Goal: Task Accomplishment & Management: Complete application form

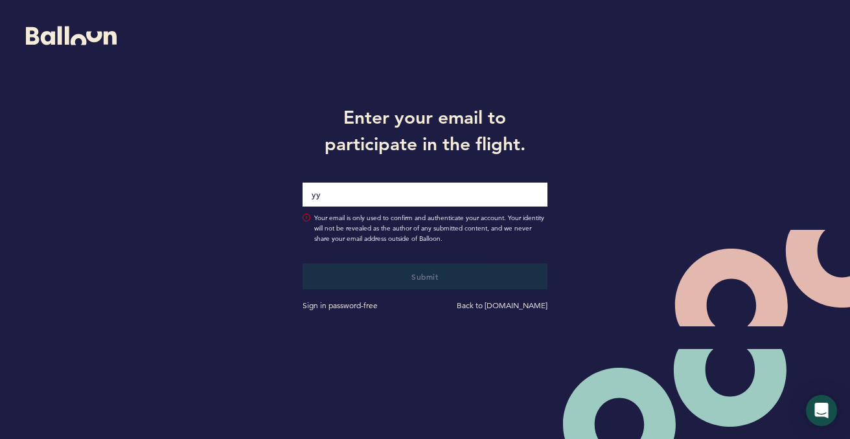
type input "[EMAIL_ADDRESS][DOMAIN_NAME]"
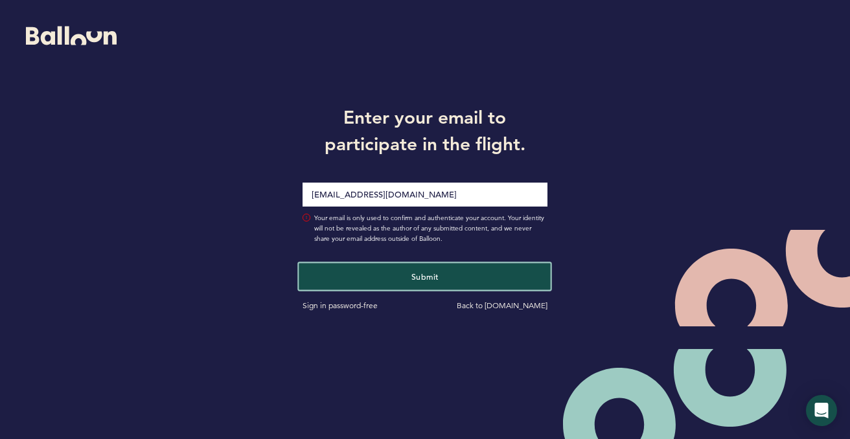
click at [431, 279] on span "Submit" at bounding box center [424, 276] width 27 height 10
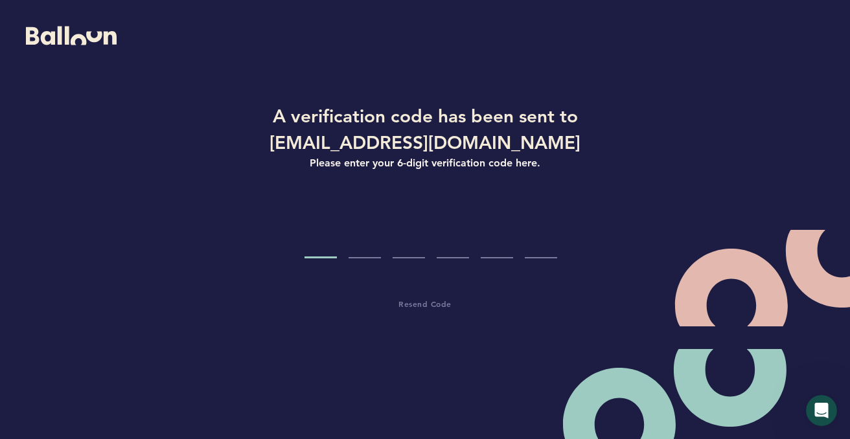
click at [321, 240] on input "Code digit 1" at bounding box center [320, 234] width 32 height 49
paste input "2"
type input "2"
type input "4"
type input "8"
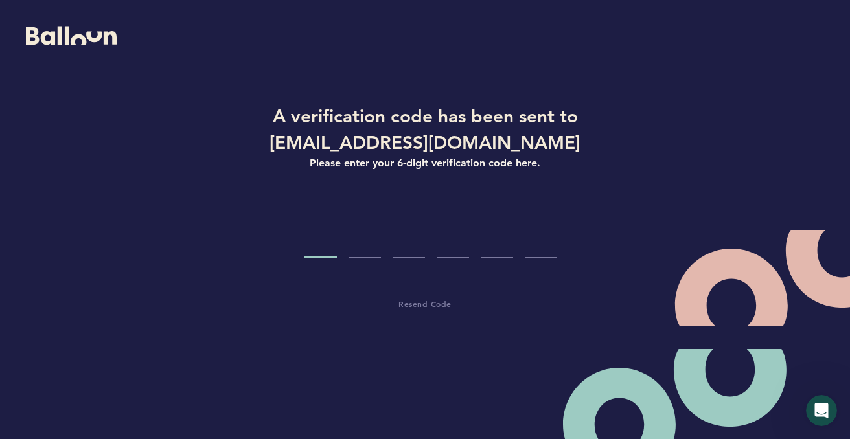
type input "2"
type input "6"
type input "7"
